Goal: Task Accomplishment & Management: Use online tool/utility

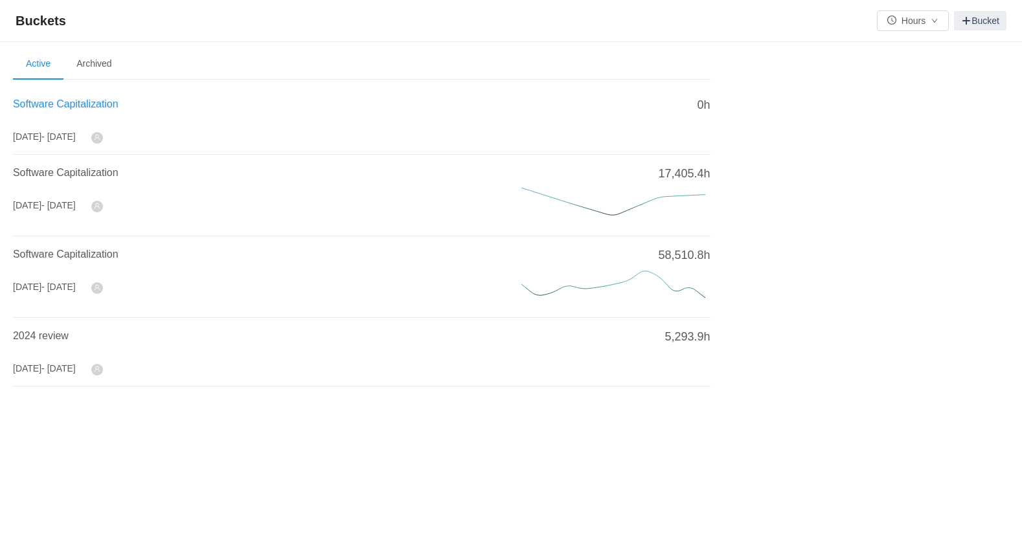
click at [71, 104] on span "Software Capitalization" at bounding box center [66, 103] width 106 height 11
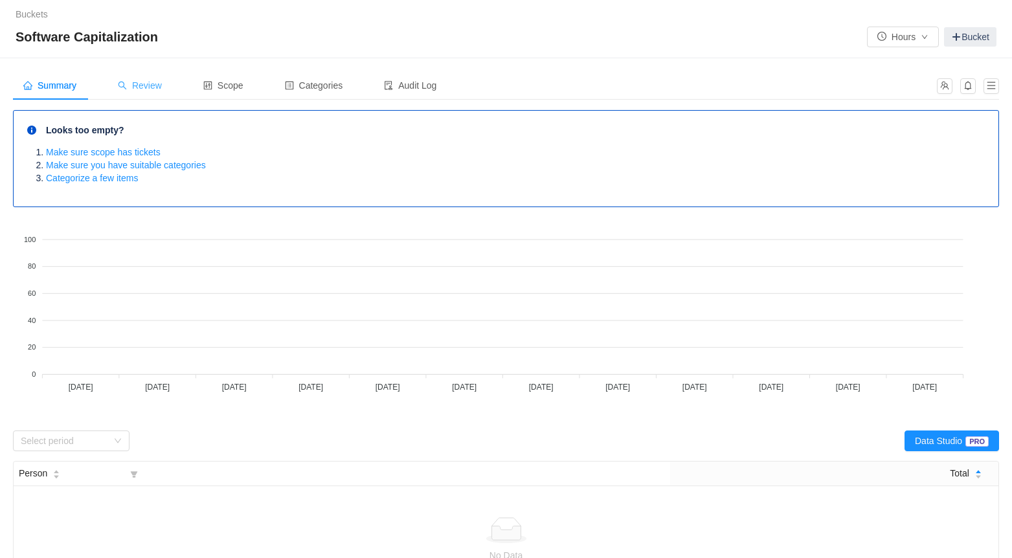
click at [149, 81] on span "Review" at bounding box center [140, 85] width 44 height 10
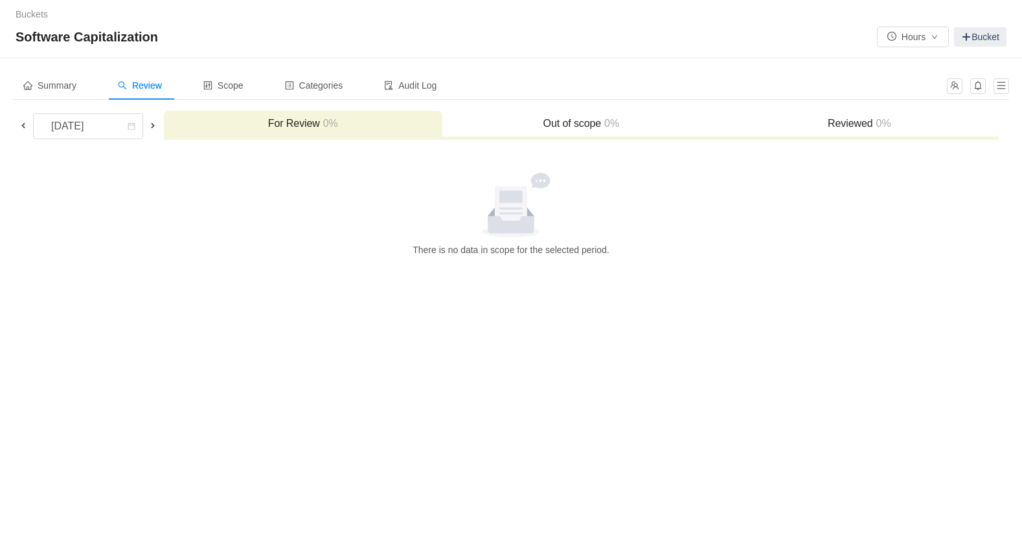
click at [23, 121] on span at bounding box center [23, 125] width 10 height 10
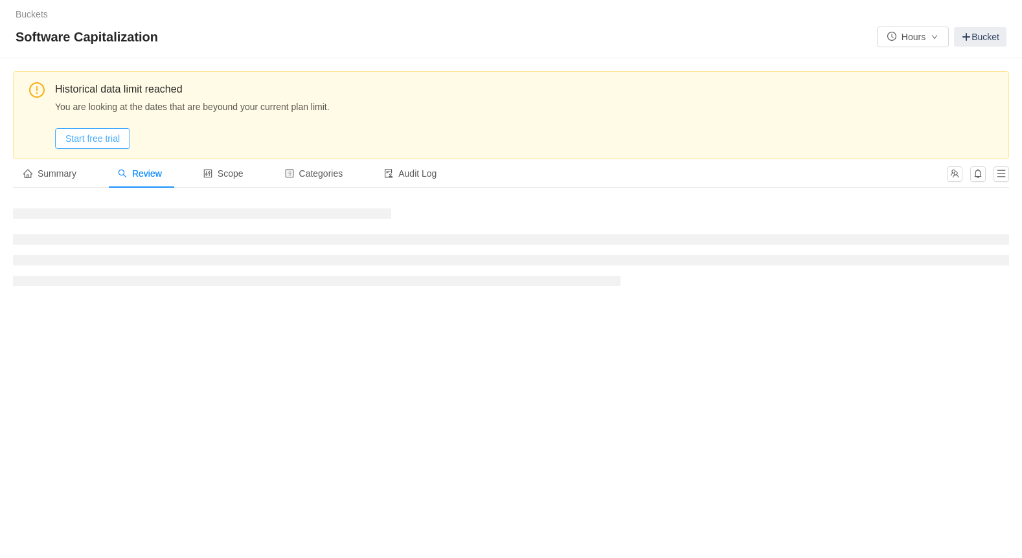
click at [96, 143] on button "Start free trial" at bounding box center [92, 138] width 75 height 21
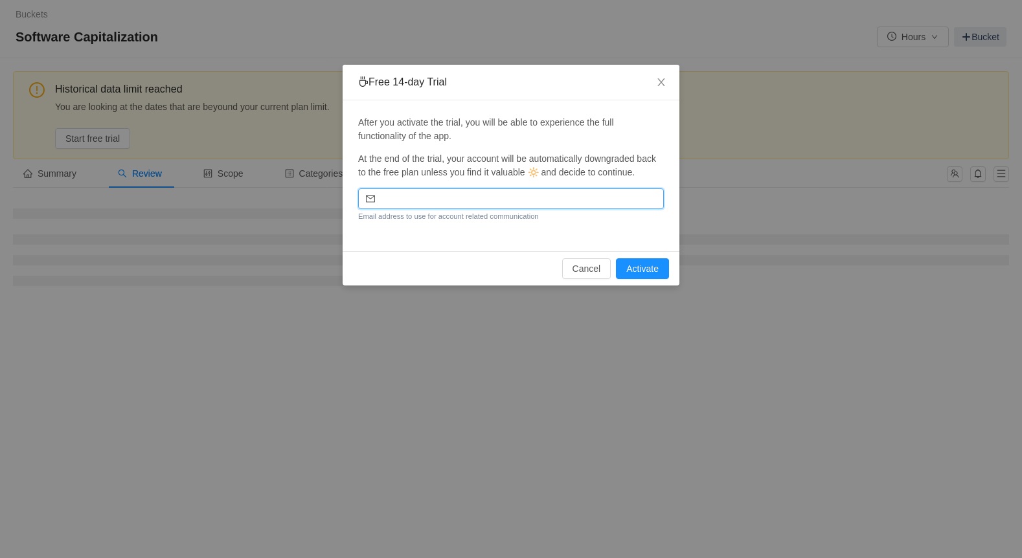
click at [512, 197] on input "email" at bounding box center [511, 198] width 306 height 21
type input "[EMAIL_ADDRESS][DOMAIN_NAME]"
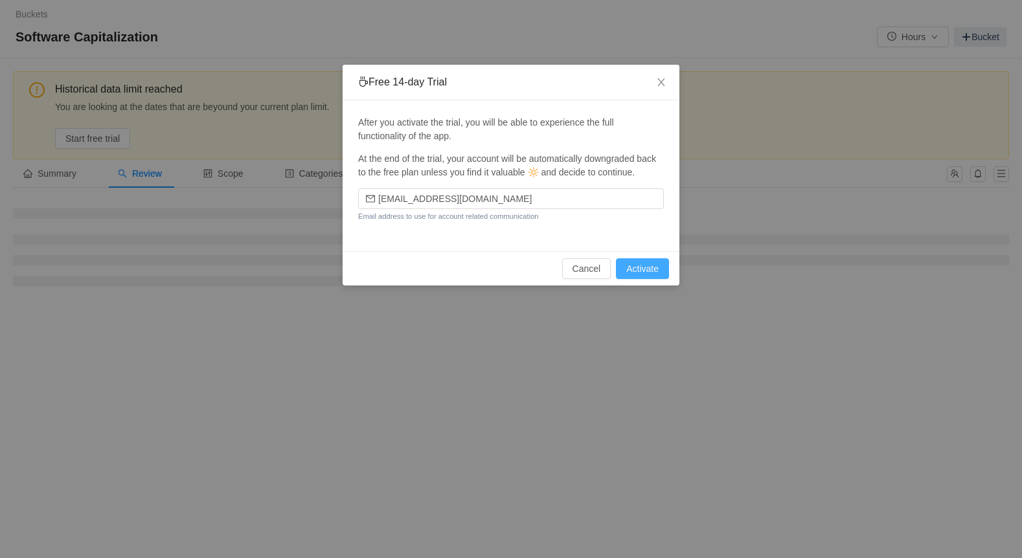
click at [642, 271] on button "Activate" at bounding box center [642, 268] width 53 height 21
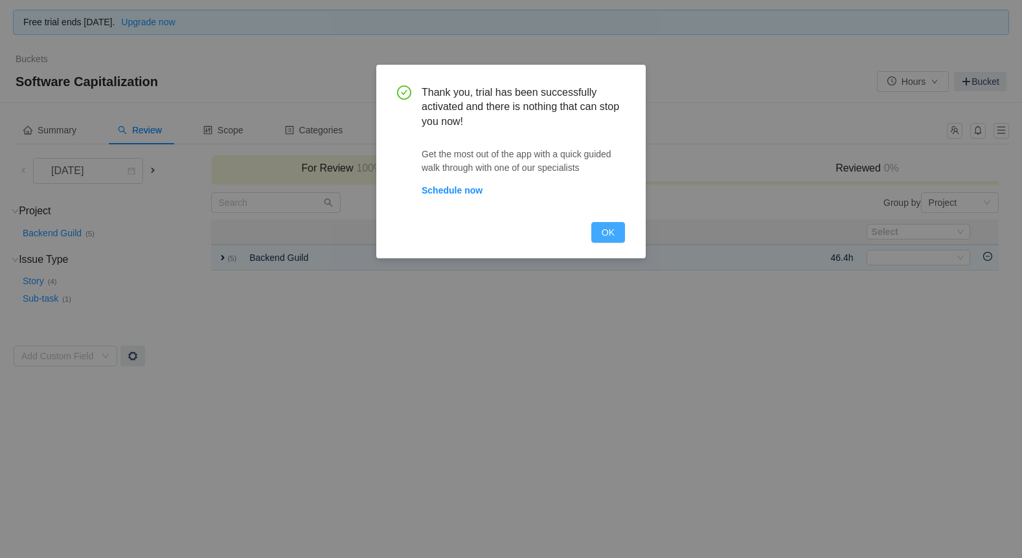
click at [607, 236] on button "OK" at bounding box center [608, 232] width 34 height 21
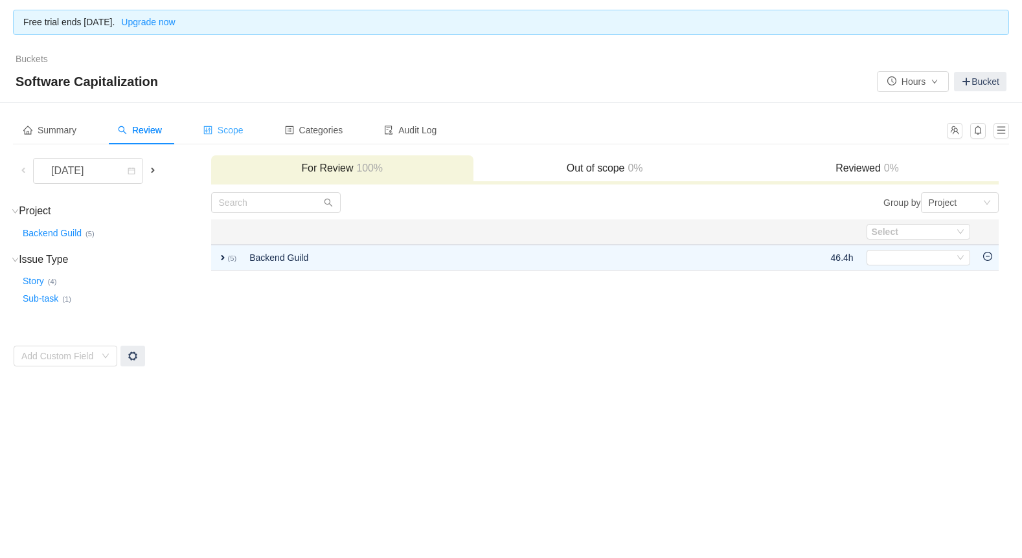
click at [222, 137] on div "Scope" at bounding box center [223, 130] width 61 height 29
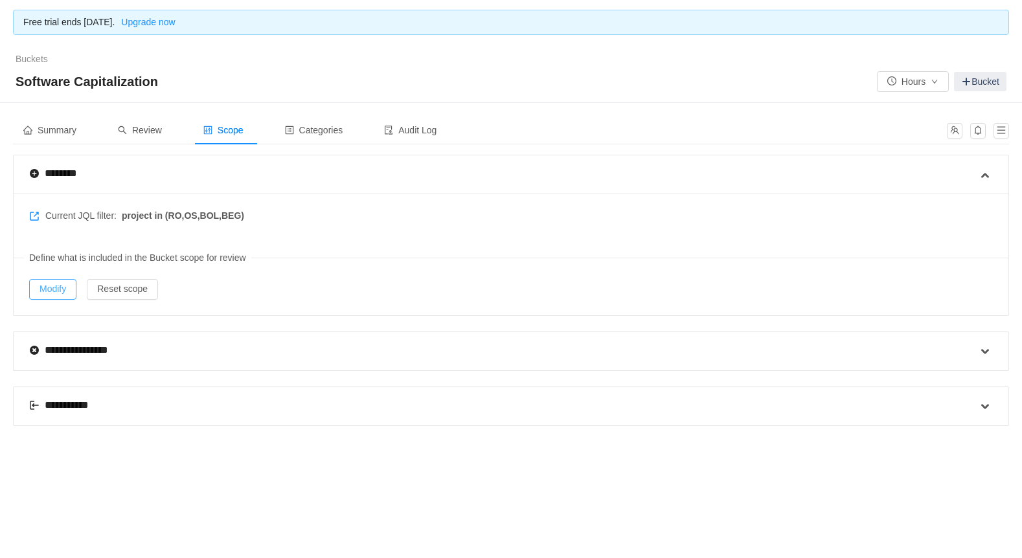
click at [52, 291] on button "Modify" at bounding box center [52, 289] width 47 height 21
click at [150, 131] on span "Review" at bounding box center [140, 130] width 44 height 10
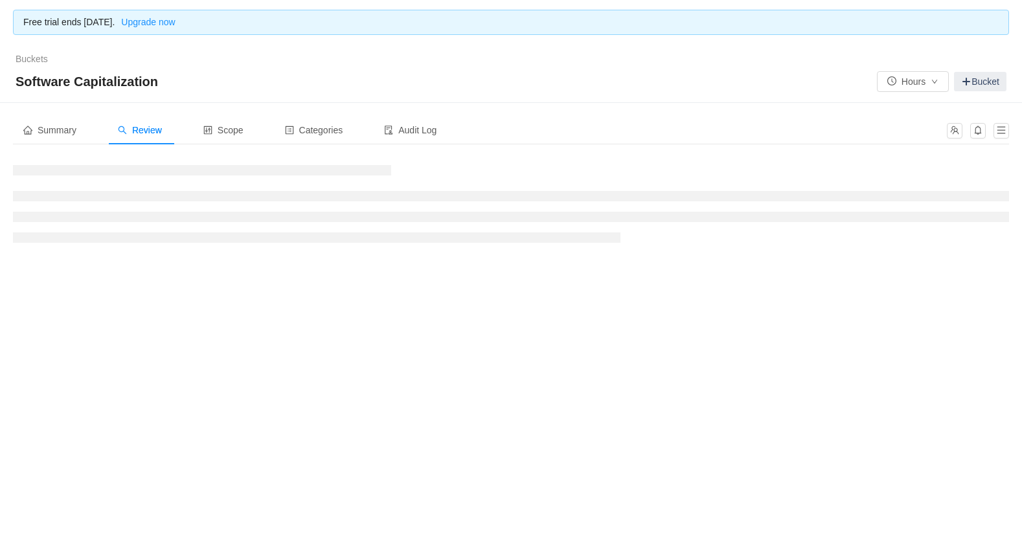
click at [507, 58] on div "Buckets / /" at bounding box center [511, 59] width 991 height 14
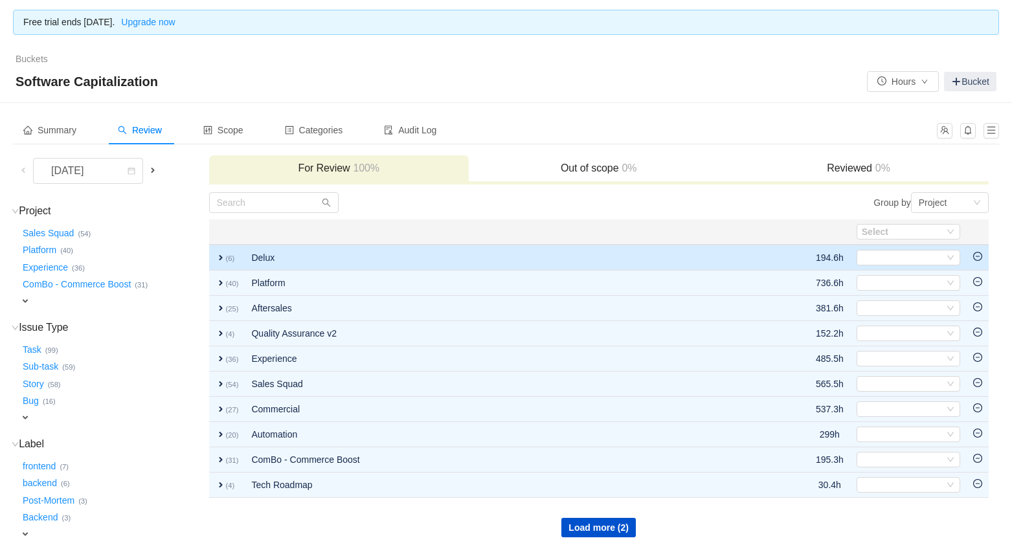
click at [217, 255] on span "expand" at bounding box center [221, 258] width 10 height 10
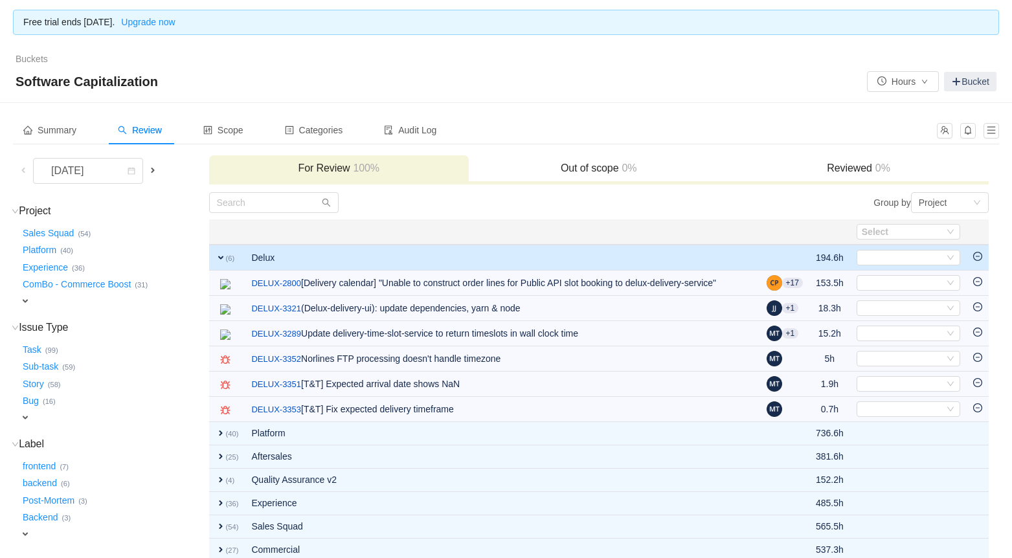
click at [217, 255] on span "expand" at bounding box center [221, 258] width 10 height 10
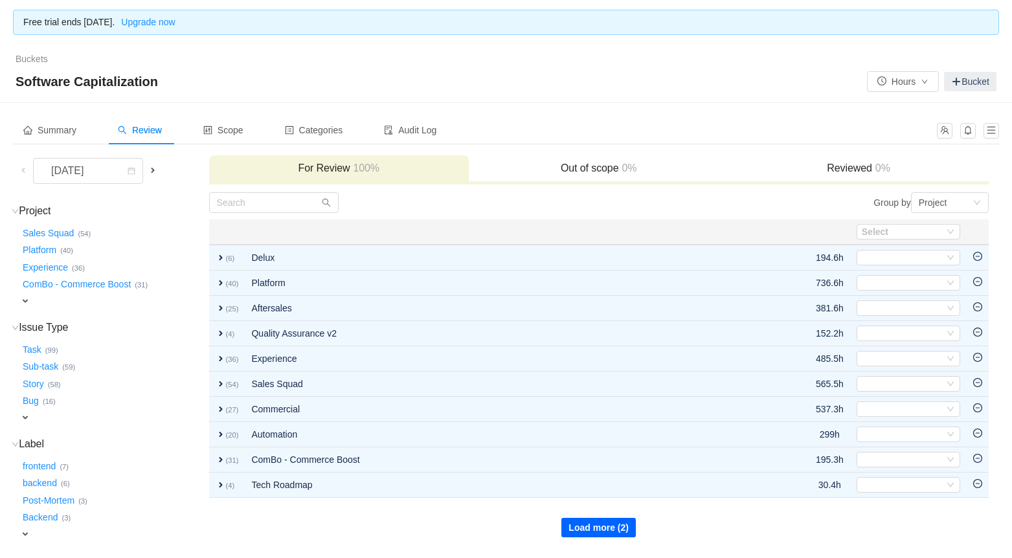
click at [596, 525] on button "Load more (2)" at bounding box center [598, 527] width 74 height 19
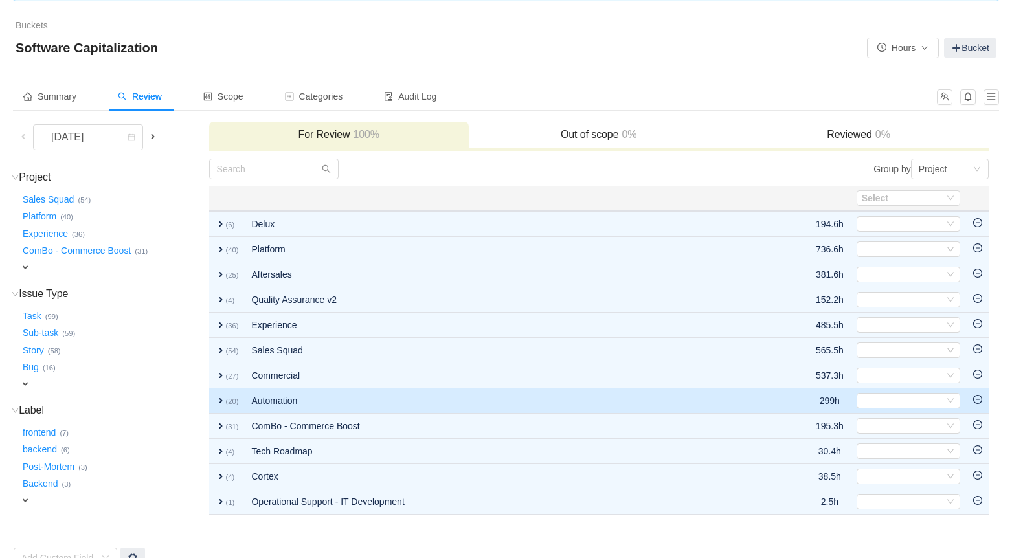
scroll to position [50, 0]
